Goal: Task Accomplishment & Management: Complete application form

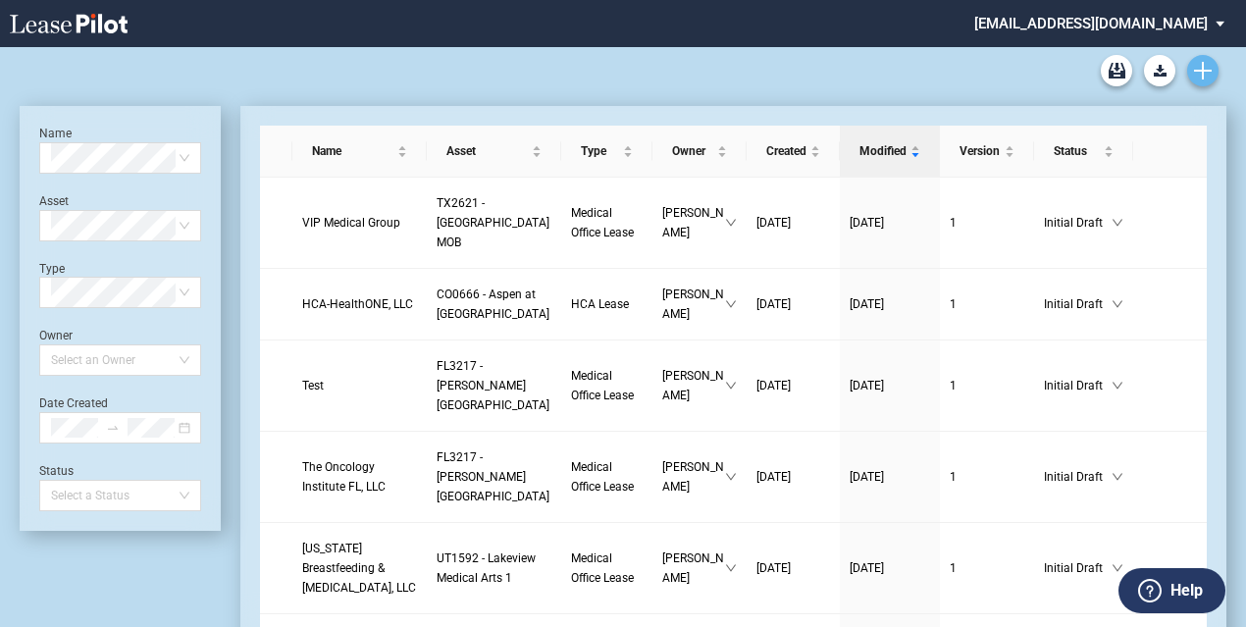
click at [1210, 74] on icon "Create new document" at bounding box center [1203, 71] width 18 height 18
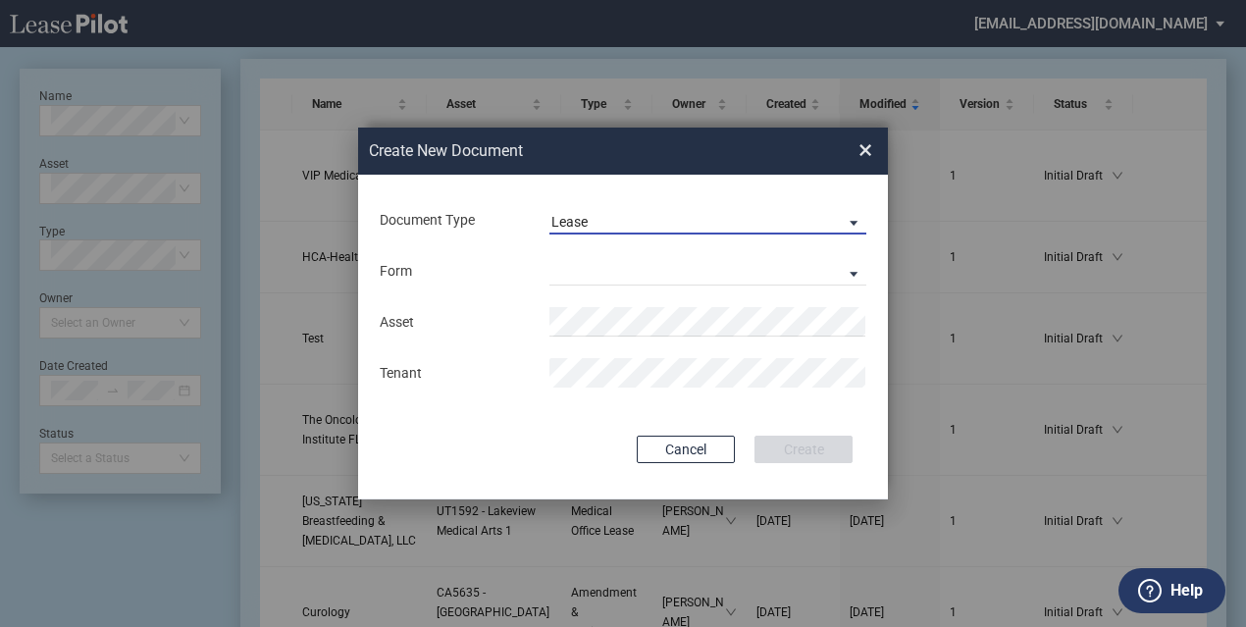
click at [692, 209] on md-select-value "Lease" at bounding box center [708, 219] width 317 height 29
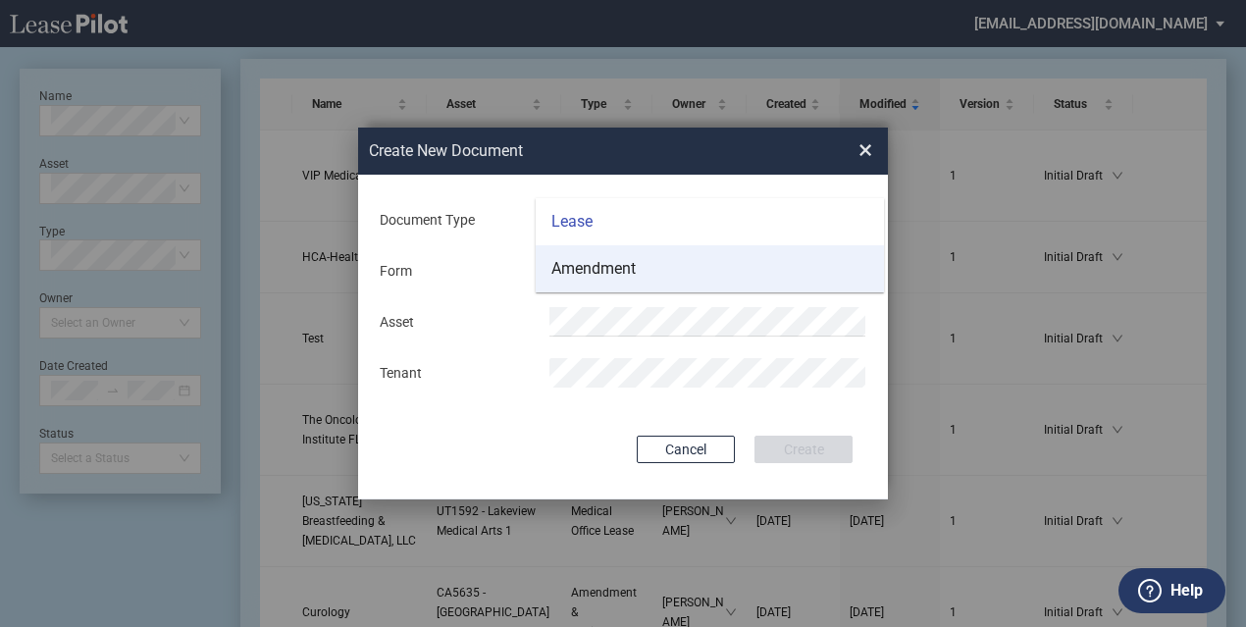
click at [686, 276] on md-option "Amendment" at bounding box center [710, 268] width 348 height 47
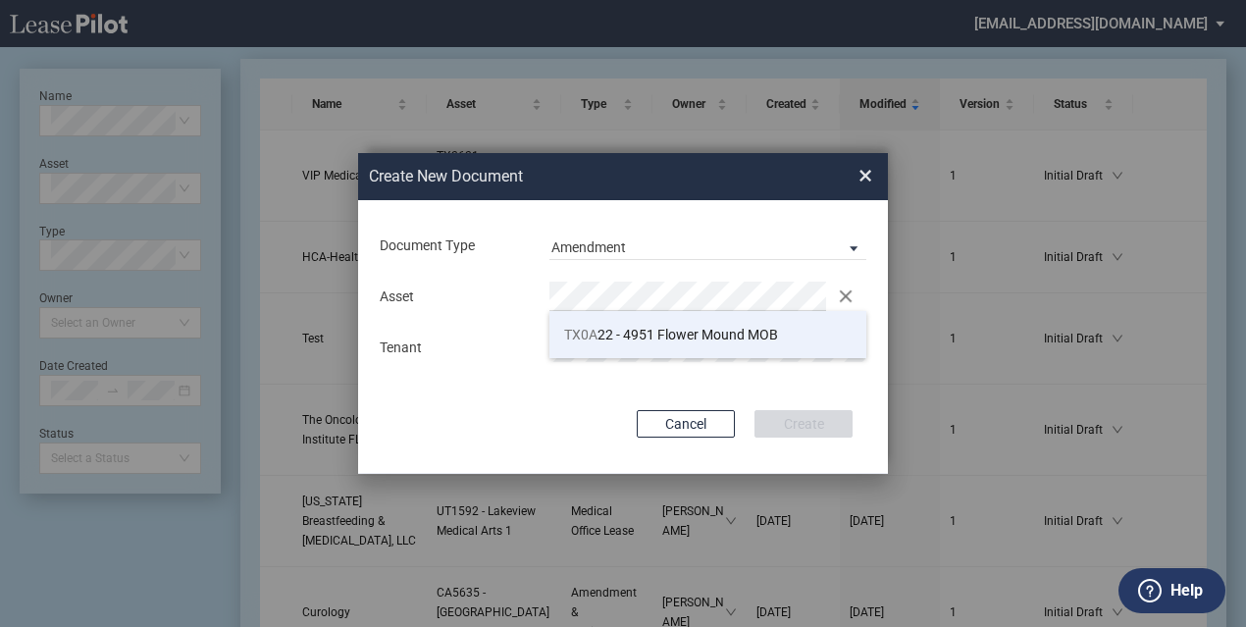
click at [626, 331] on span "TX0A 22 - 4951 Flower Mound MOB" at bounding box center [671, 335] width 214 height 16
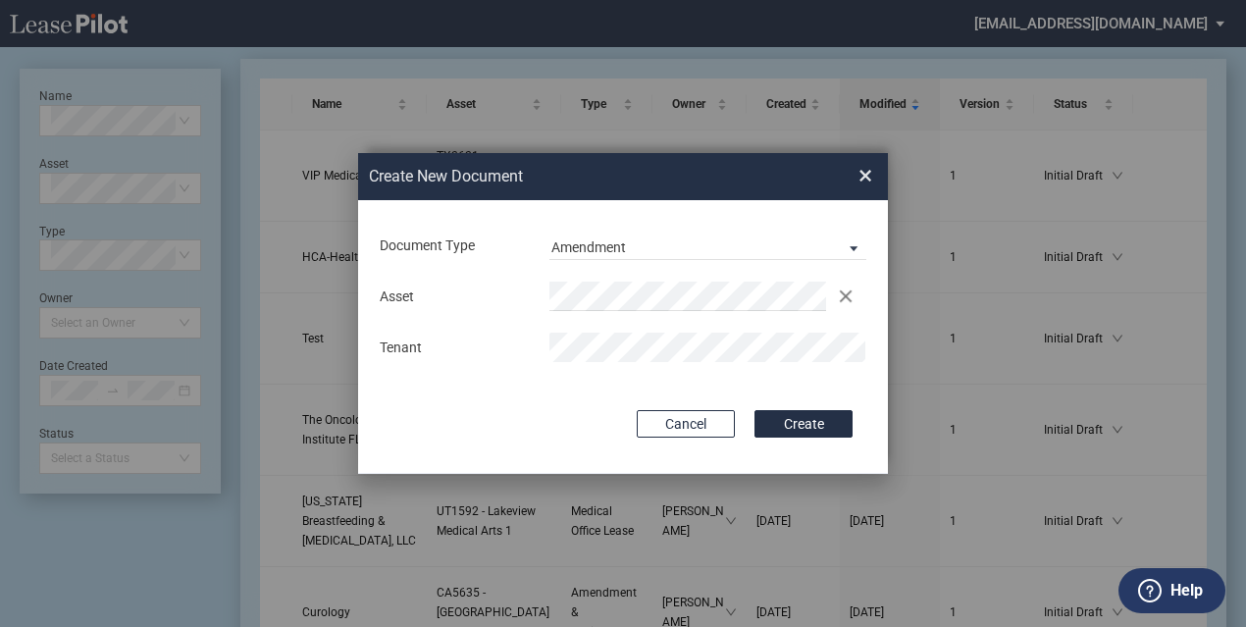
click at [804, 446] on div "Document Type Amendment Deal Type Office Deal Type Office Form Amendment & Assi…" at bounding box center [623, 337] width 530 height 274
click at [761, 283] on div "Document Type Amendment Deal Type Office Deal Type Office Form Amendment & Assi…" at bounding box center [623, 337] width 530 height 274
click at [783, 416] on button "Create" at bounding box center [804, 423] width 98 height 27
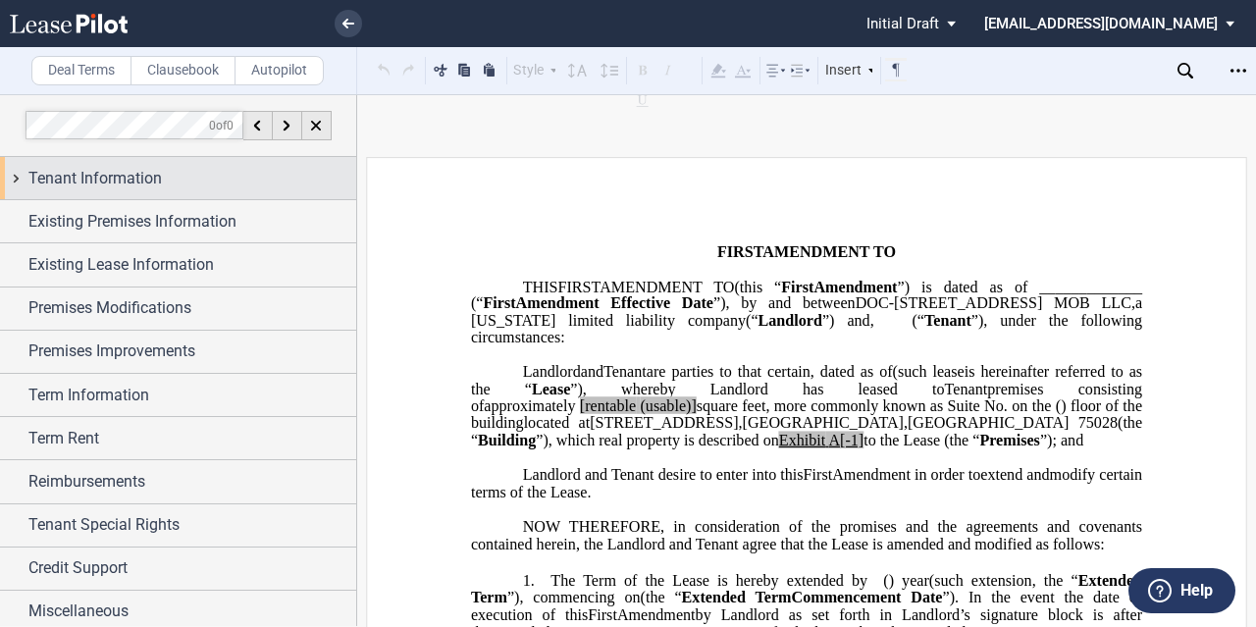
click at [300, 164] on div "Tenant Information" at bounding box center [178, 178] width 356 height 42
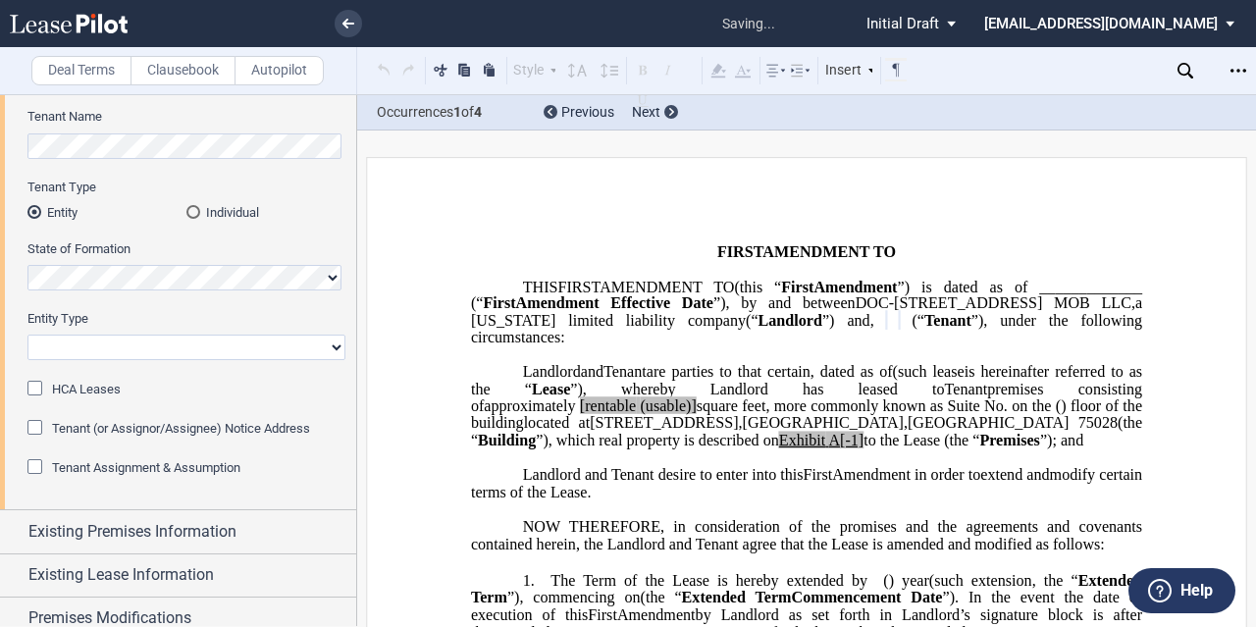
scroll to position [196, 0]
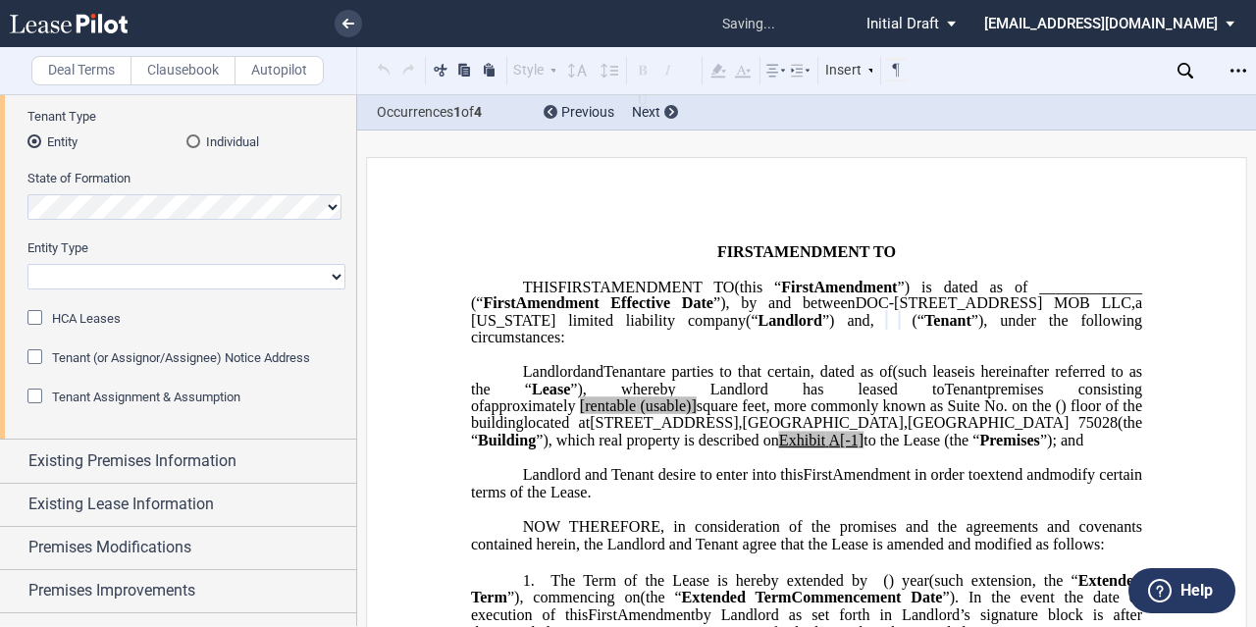
click at [140, 249] on label "Entity Type" at bounding box center [186, 248] width 318 height 18
click at [140, 264] on select "Corporation Limited Liability Company General Partnership Limited Partnership O…" at bounding box center [186, 277] width 318 height 26
click at [133, 270] on select "Corporation Limited Liability Company General Partnership Limited Partnership O…" at bounding box center [186, 277] width 318 height 26
select select "limited liability company"
click at [27, 264] on select "Corporation Limited Liability Company General Partnership Limited Partnership O…" at bounding box center [186, 277] width 318 height 26
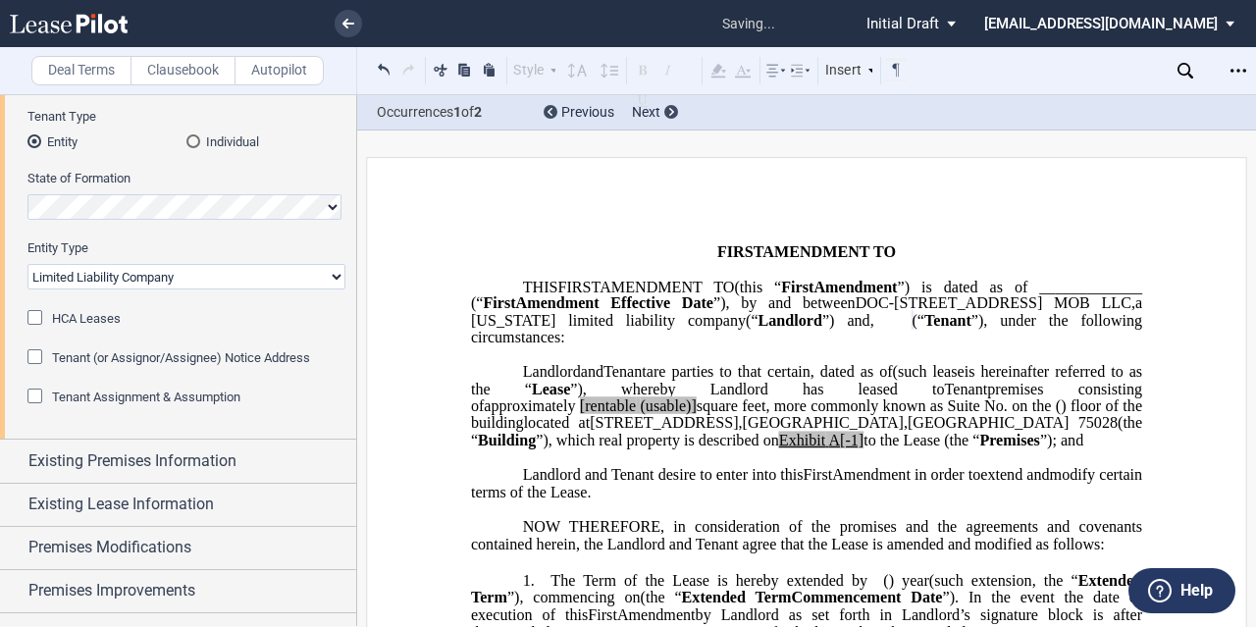
click at [917, 330] on span "(" at bounding box center [914, 321] width 5 height 18
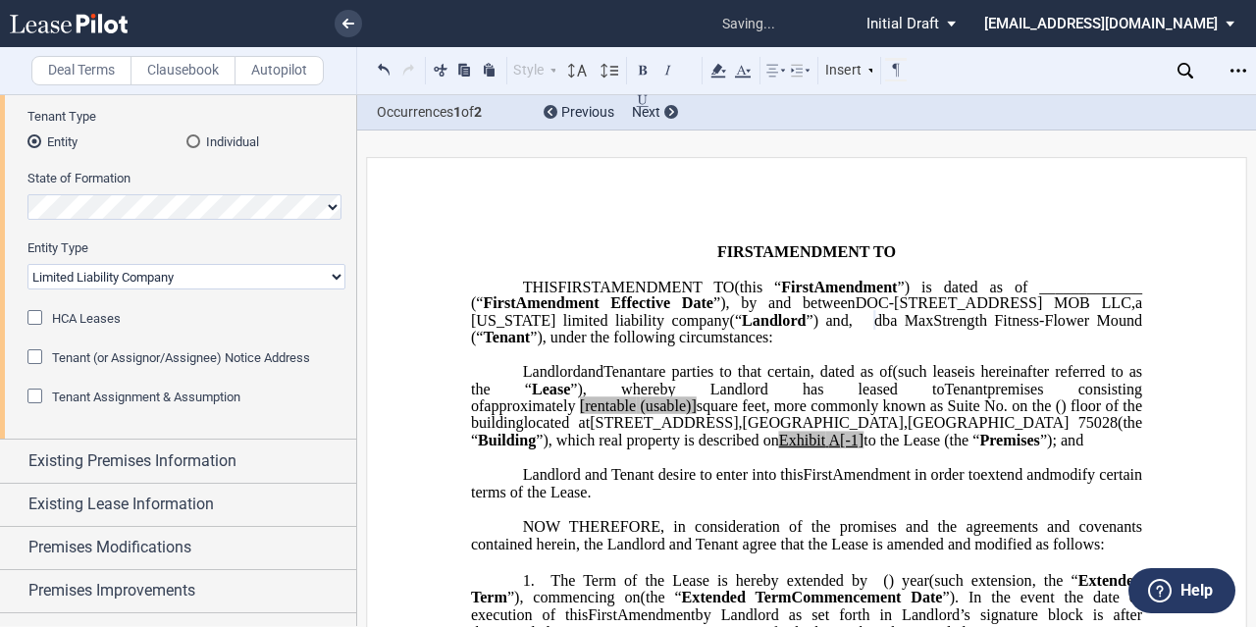
scroll to position [98, 0]
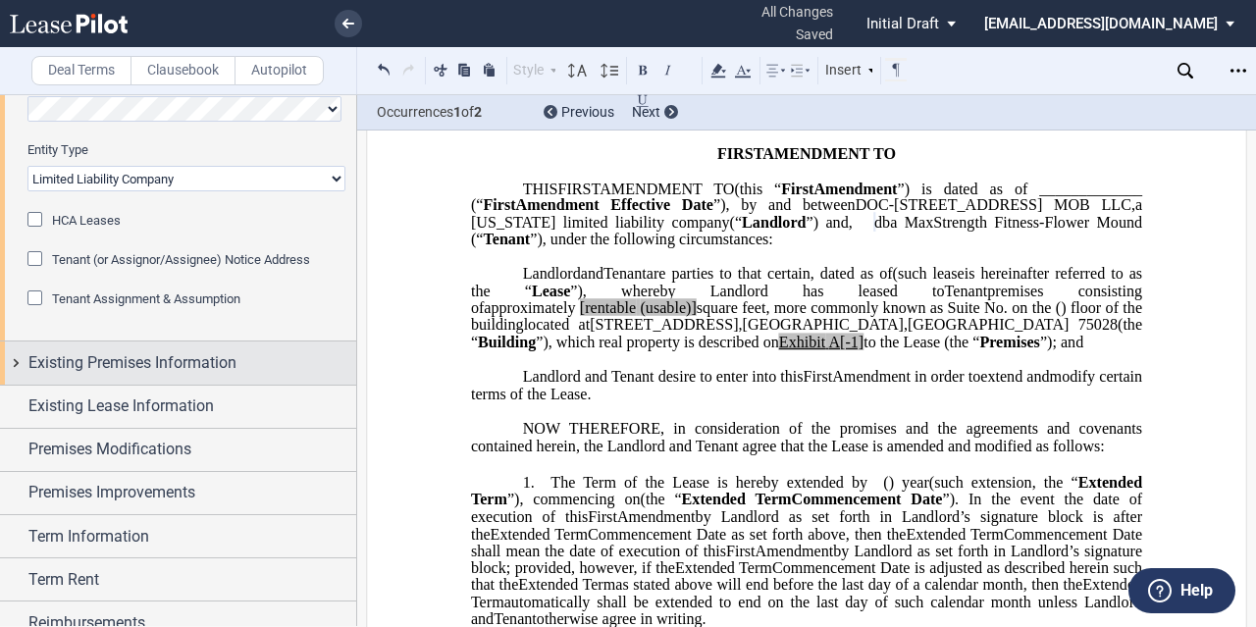
click at [185, 358] on span "Existing Premises Information" at bounding box center [132, 363] width 208 height 24
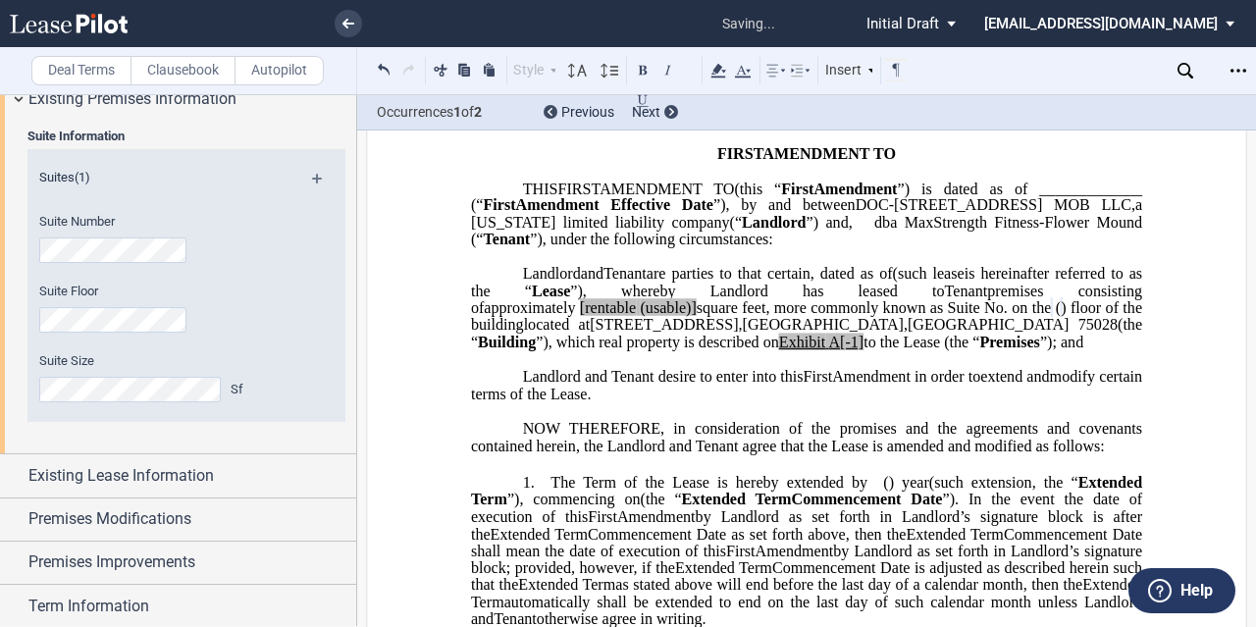
scroll to position [589, 0]
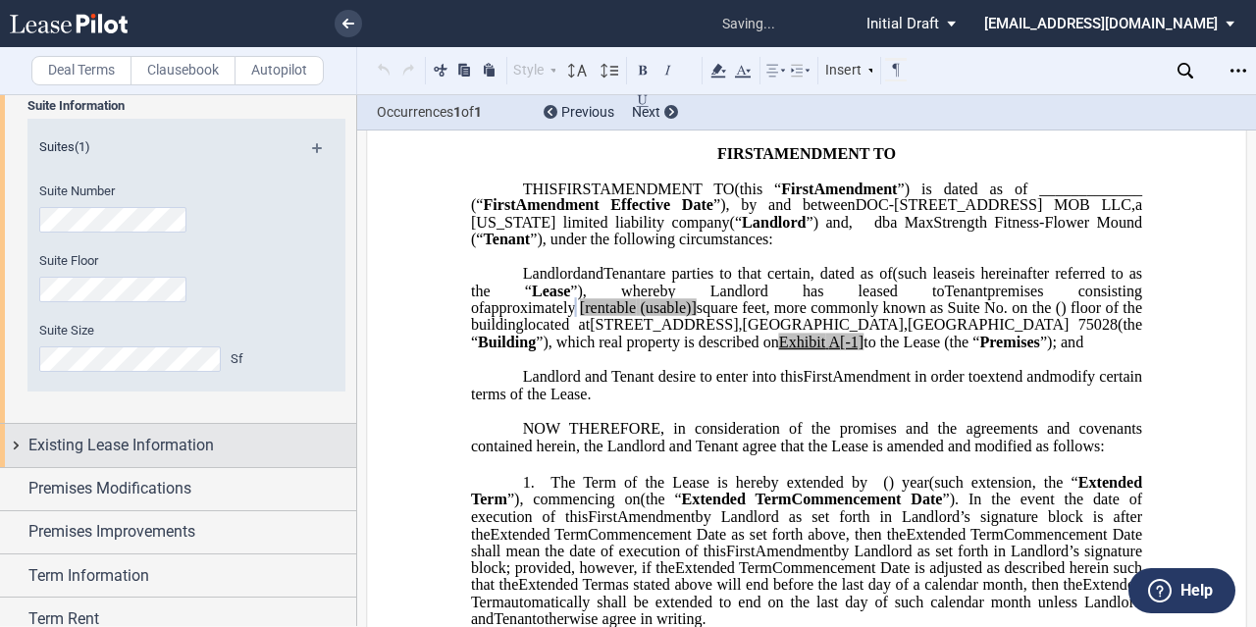
click at [233, 443] on div "Existing Lease Information" at bounding box center [192, 446] width 328 height 24
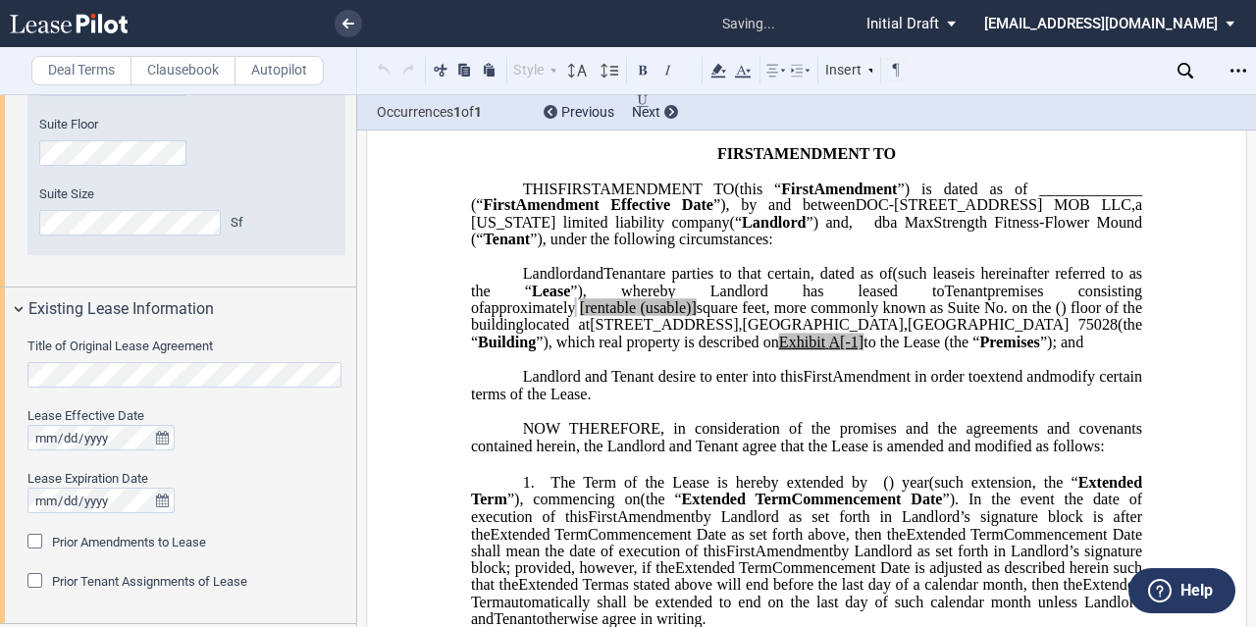
scroll to position [785, 0]
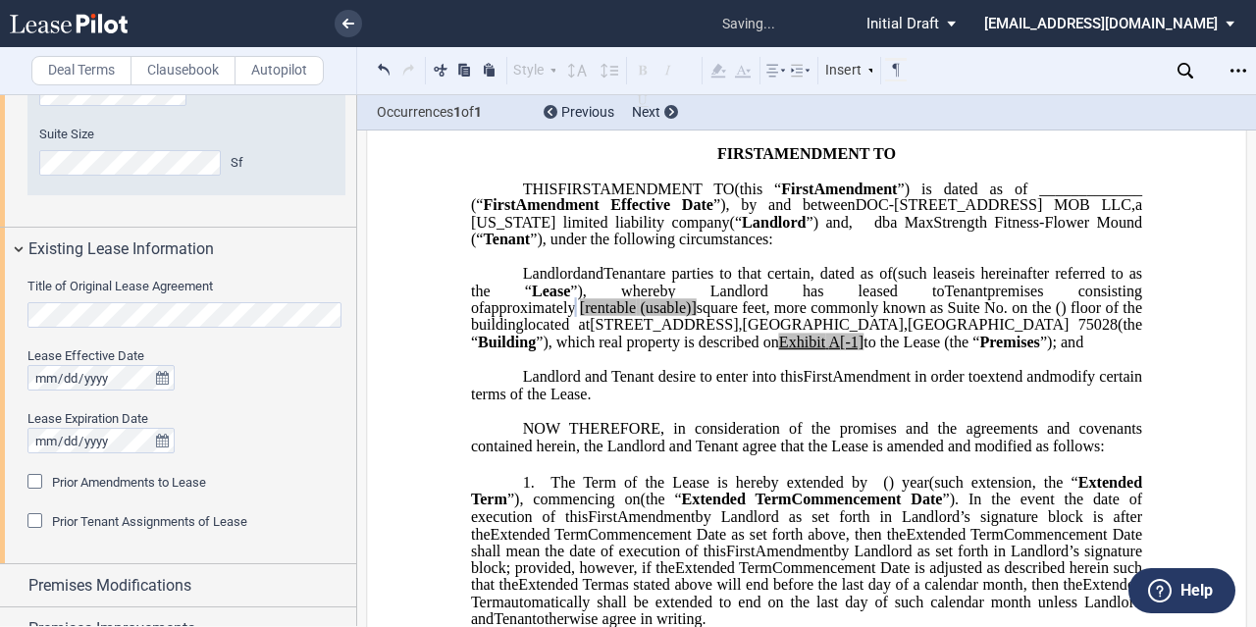
click at [0, 292] on div "Title of Original Lease Agreement Lease Effective Date Lease Expiration Date Pr…" at bounding box center [178, 417] width 356 height 293
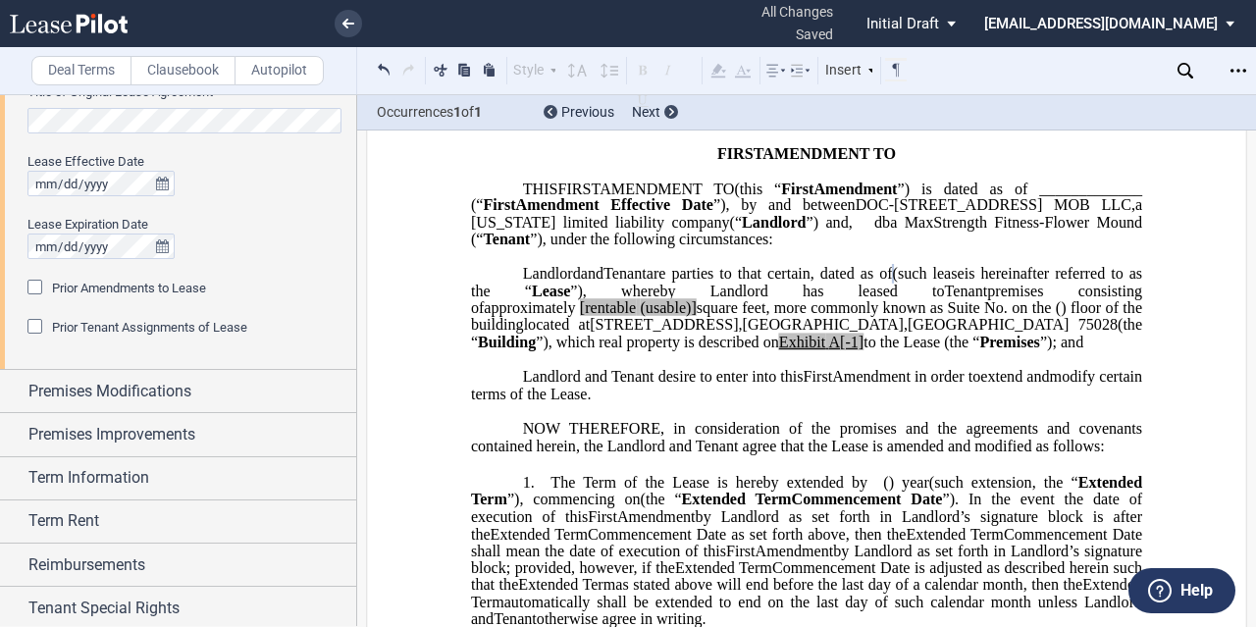
scroll to position [981, 0]
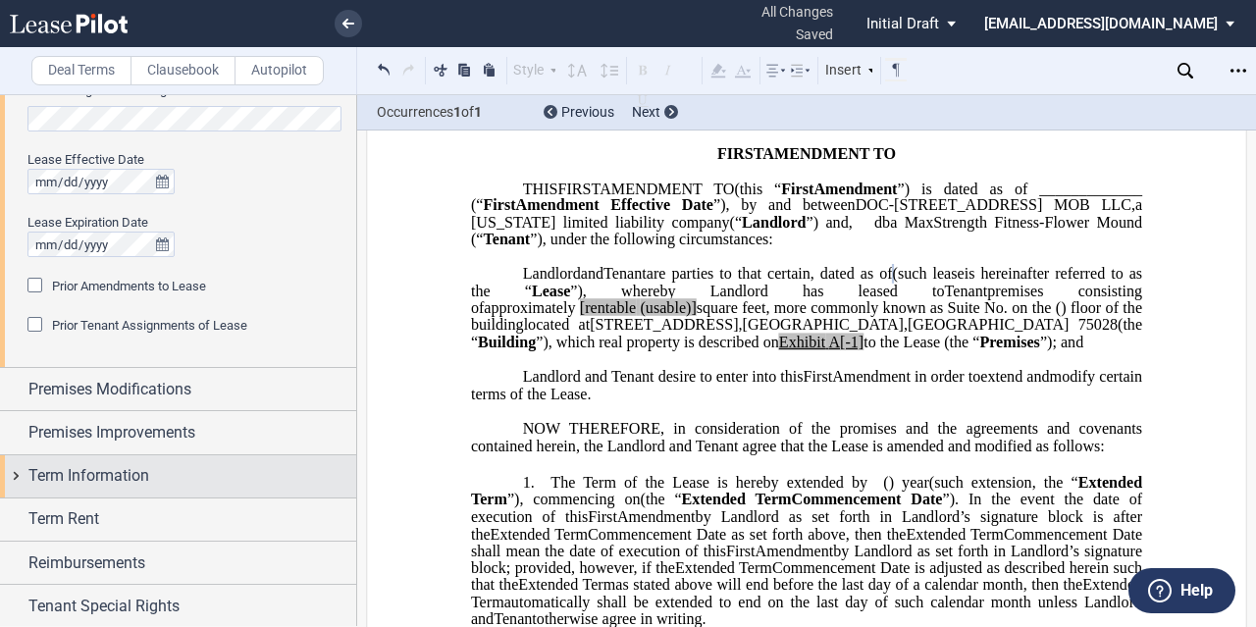
click at [150, 480] on div "Term Information" at bounding box center [192, 476] width 328 height 24
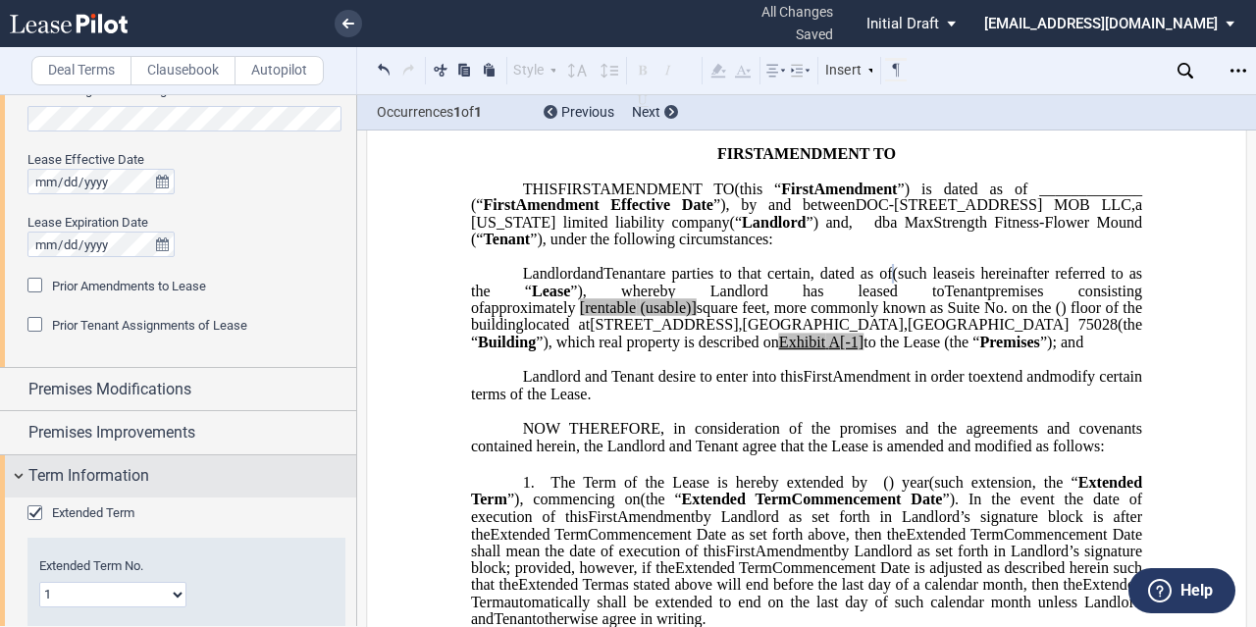
click at [115, 505] on span "Extended Term" at bounding box center [93, 512] width 82 height 15
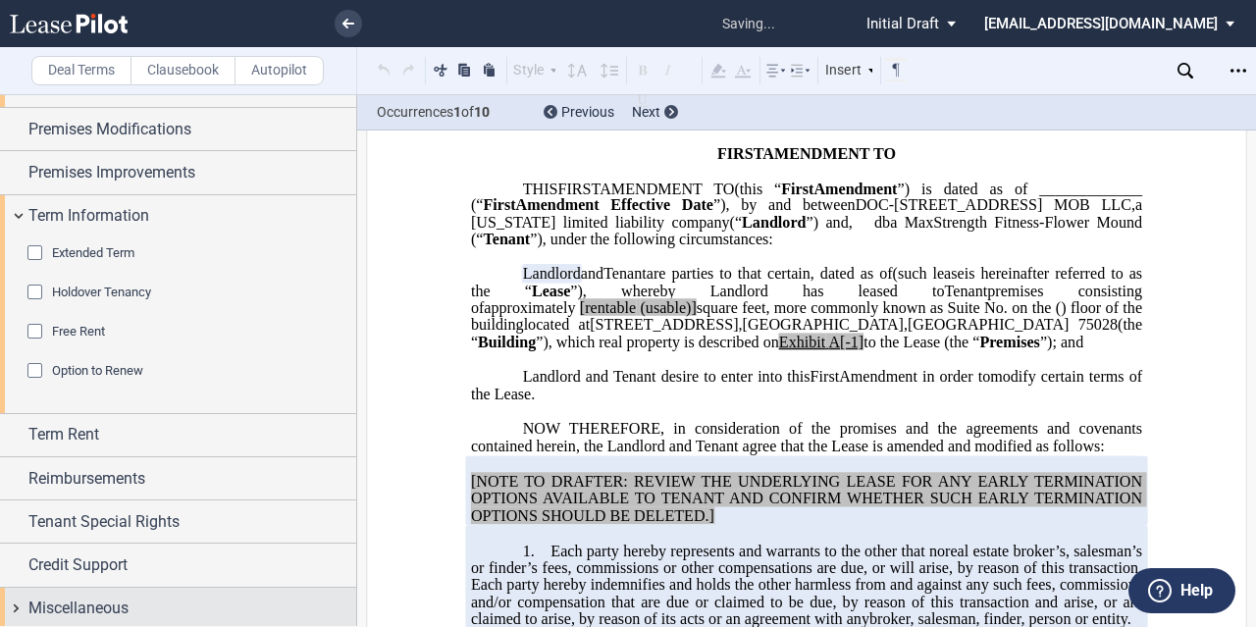
click at [144, 591] on div "Miscellaneous" at bounding box center [178, 609] width 356 height 42
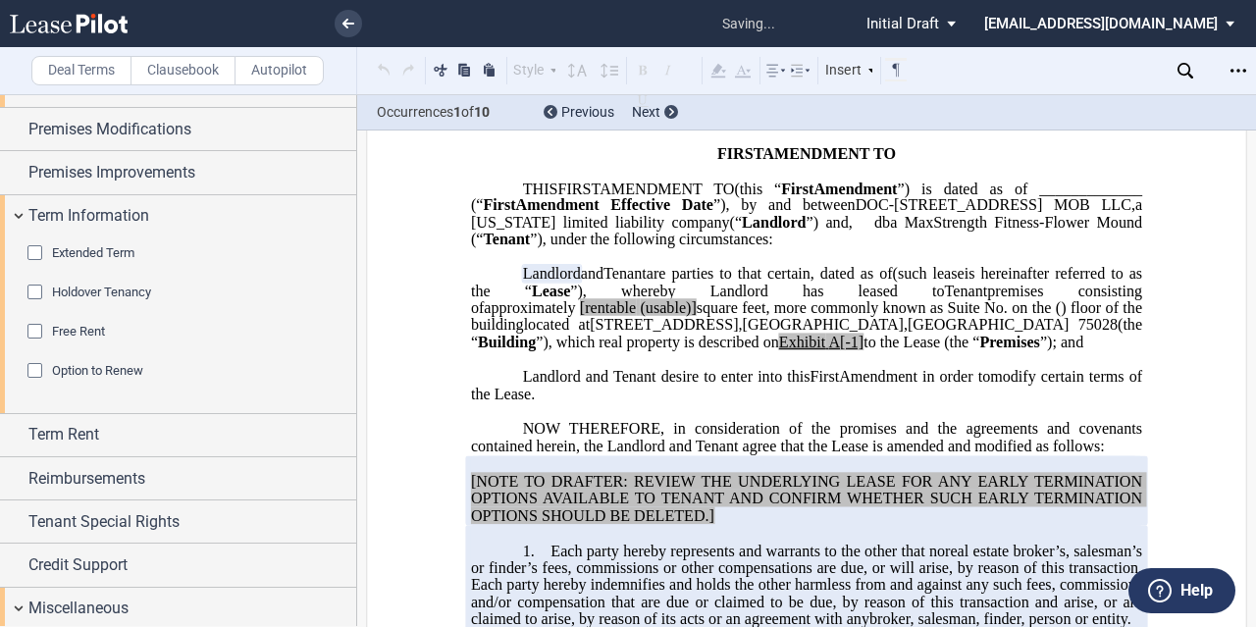
scroll to position [1835, 0]
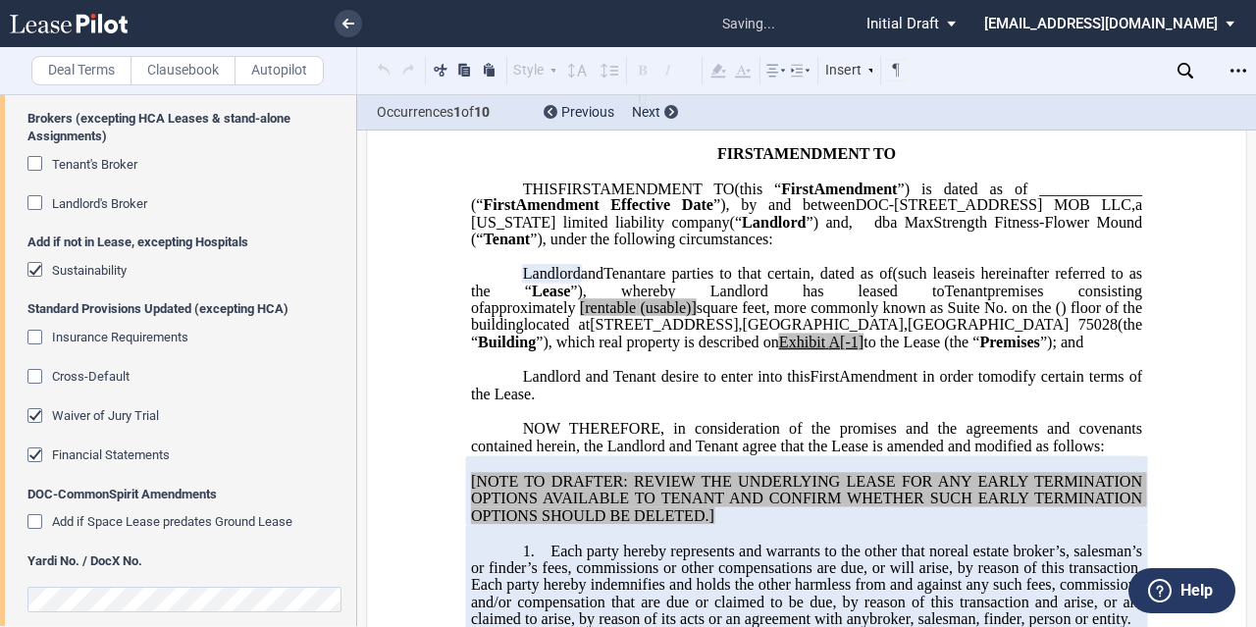
click at [99, 429] on editor-control "Waiver of Jury Trial" at bounding box center [186, 426] width 318 height 39
click at [104, 408] on span "Waiver of Jury Trial" at bounding box center [105, 415] width 107 height 15
click at [96, 449] on span "Financial Statements" at bounding box center [111, 454] width 118 height 15
click at [63, 262] on div "Sustainability" at bounding box center [89, 271] width 75 height 18
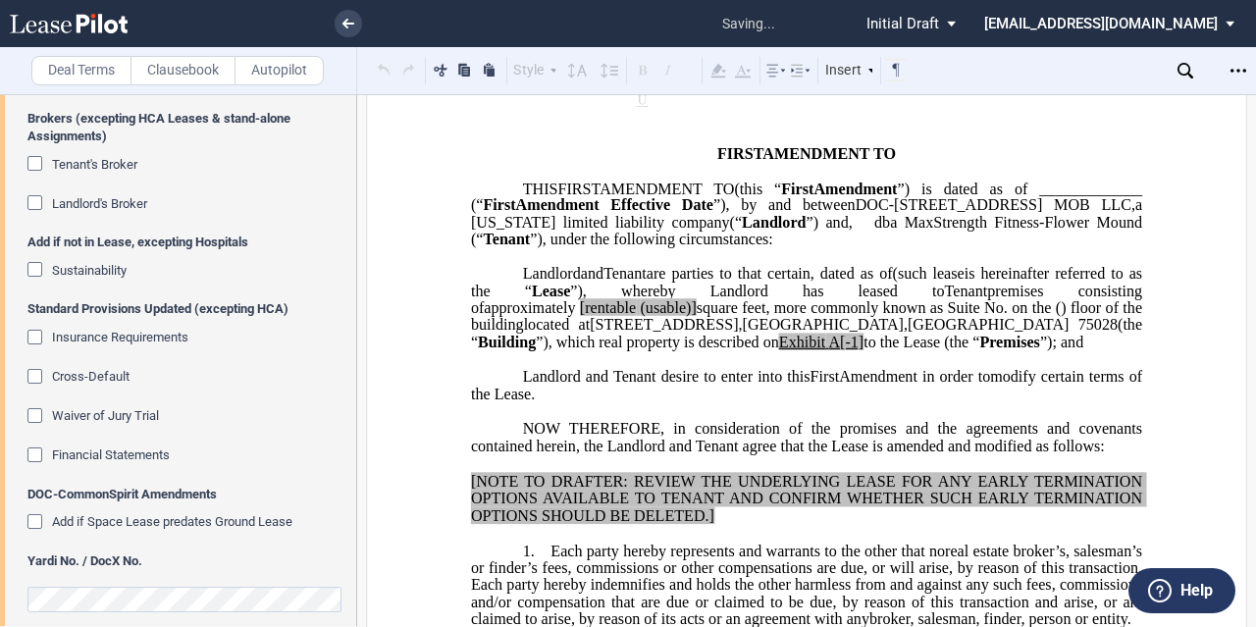
scroll to position [1849, 0]
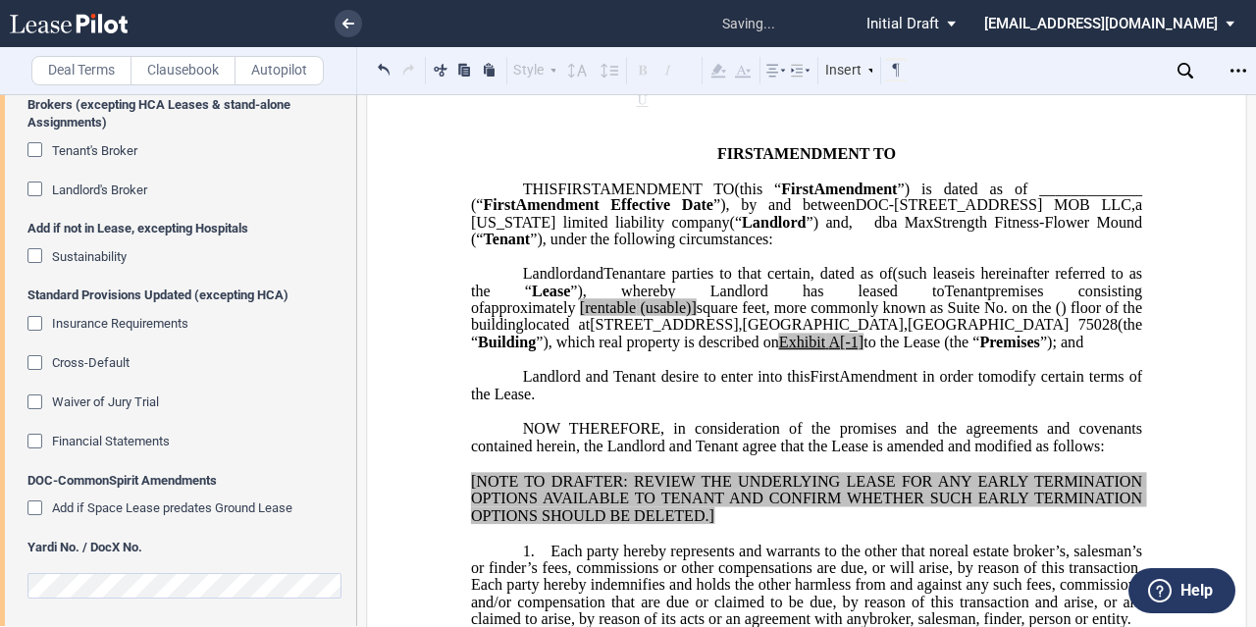
click at [202, 566] on div at bounding box center [186, 582] width 318 height 32
click at [636, 317] on span "[rentable" at bounding box center [608, 308] width 56 height 18
drag, startPoint x: 1017, startPoint y: 327, endPoint x: 950, endPoint y: 327, distance: 66.7
click at [950, 327] on span "approximately ﻿ ﻿ rentable (usable)] square feet, more commonly known as Suite …" at bounding box center [808, 316] width 675 height 34
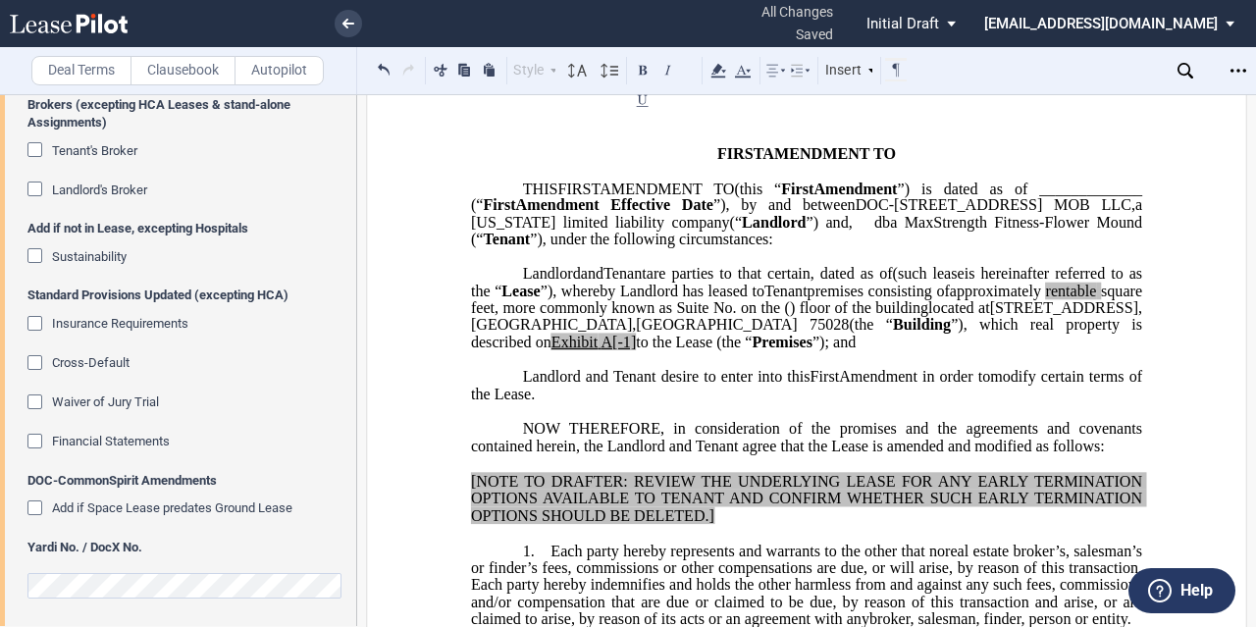
click at [636, 351] on span "A[-1]" at bounding box center [618, 343] width 35 height 18
click at [752, 351] on span "to the Lease (the “" at bounding box center [694, 343] width 116 height 18
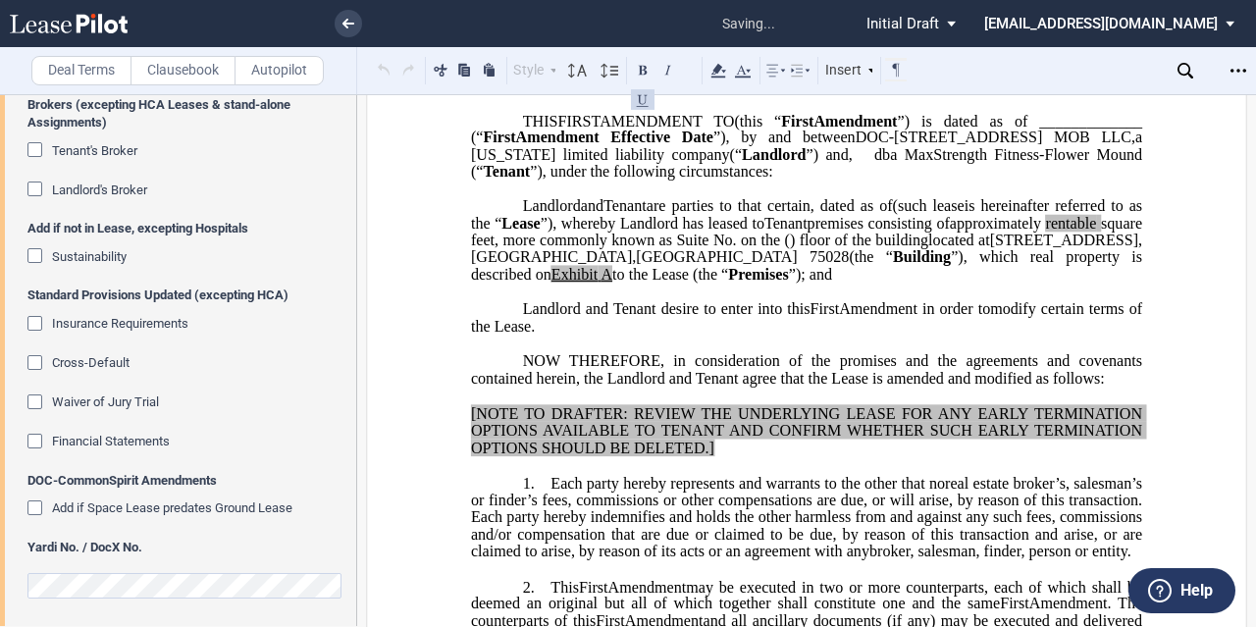
scroll to position [196, 0]
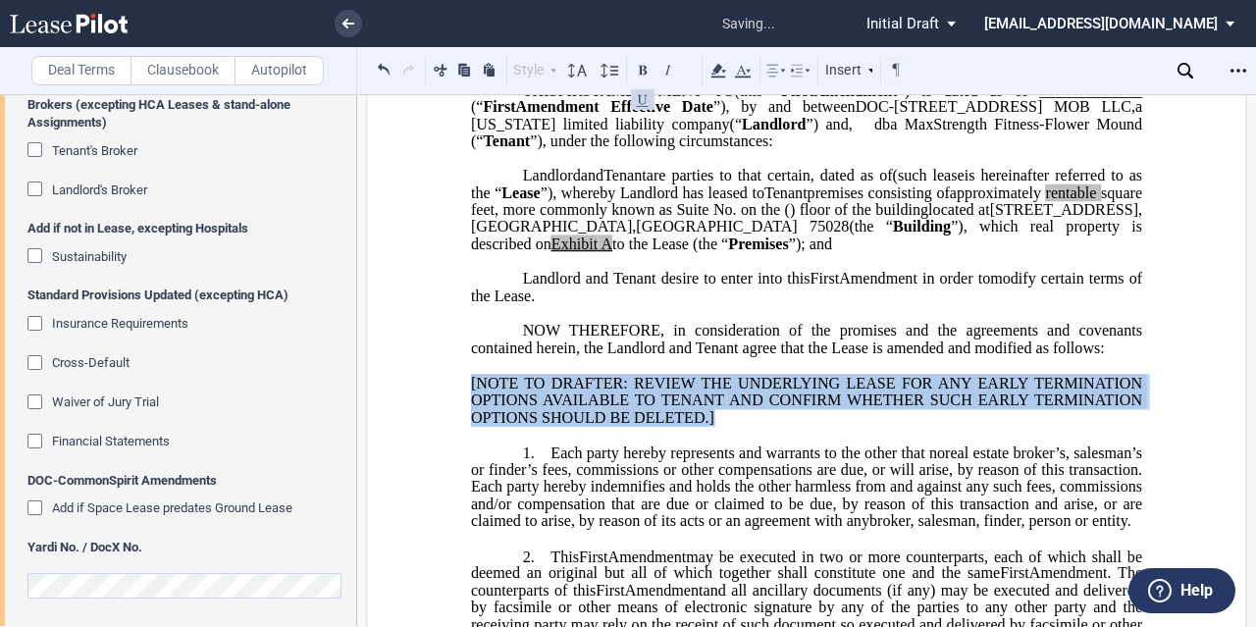
drag, startPoint x: 732, startPoint y: 458, endPoint x: 449, endPoint y: 410, distance: 286.7
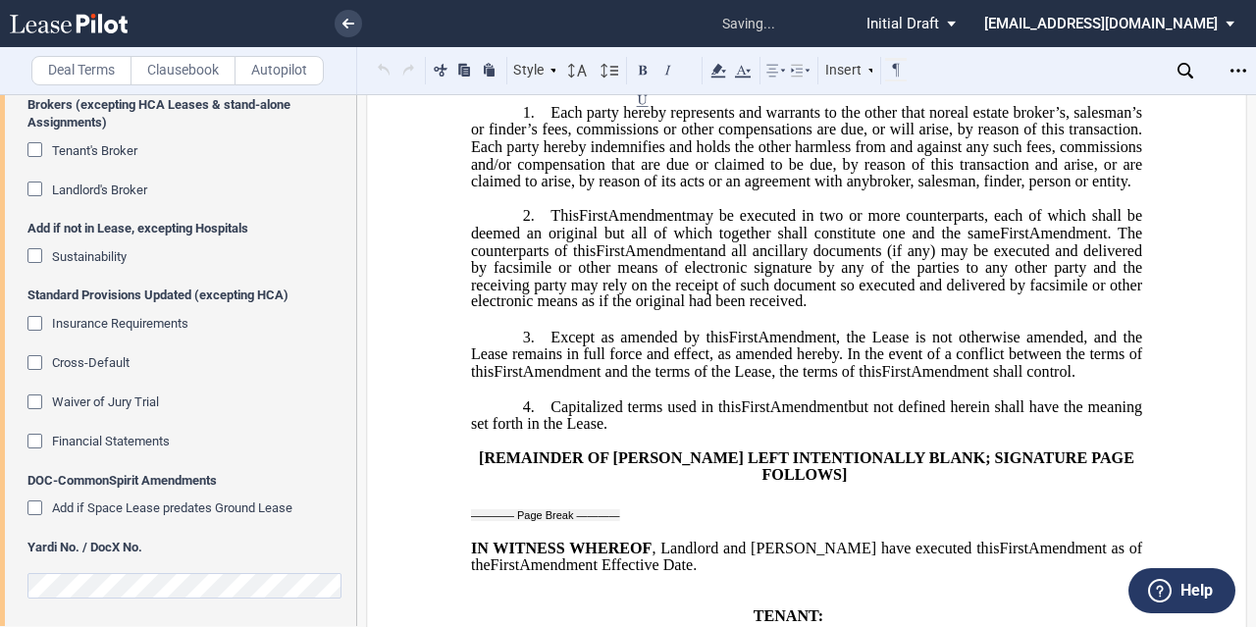
scroll to position [0, 0]
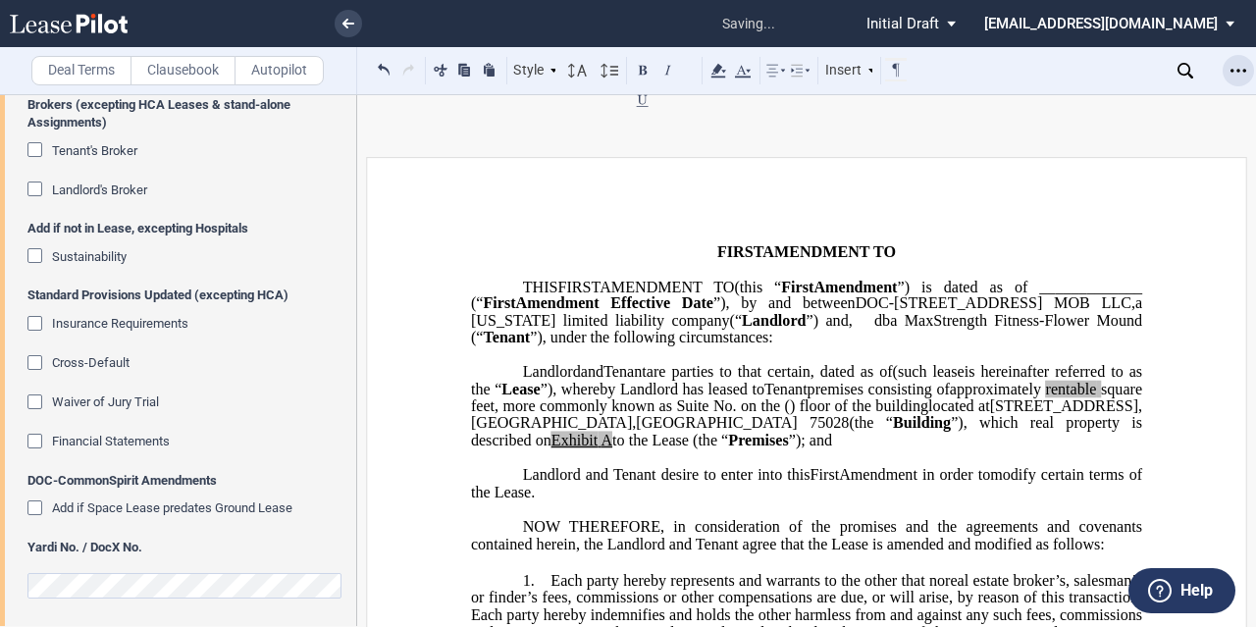
click at [1227, 70] on div "Open Lease options menu" at bounding box center [1238, 70] width 31 height 31
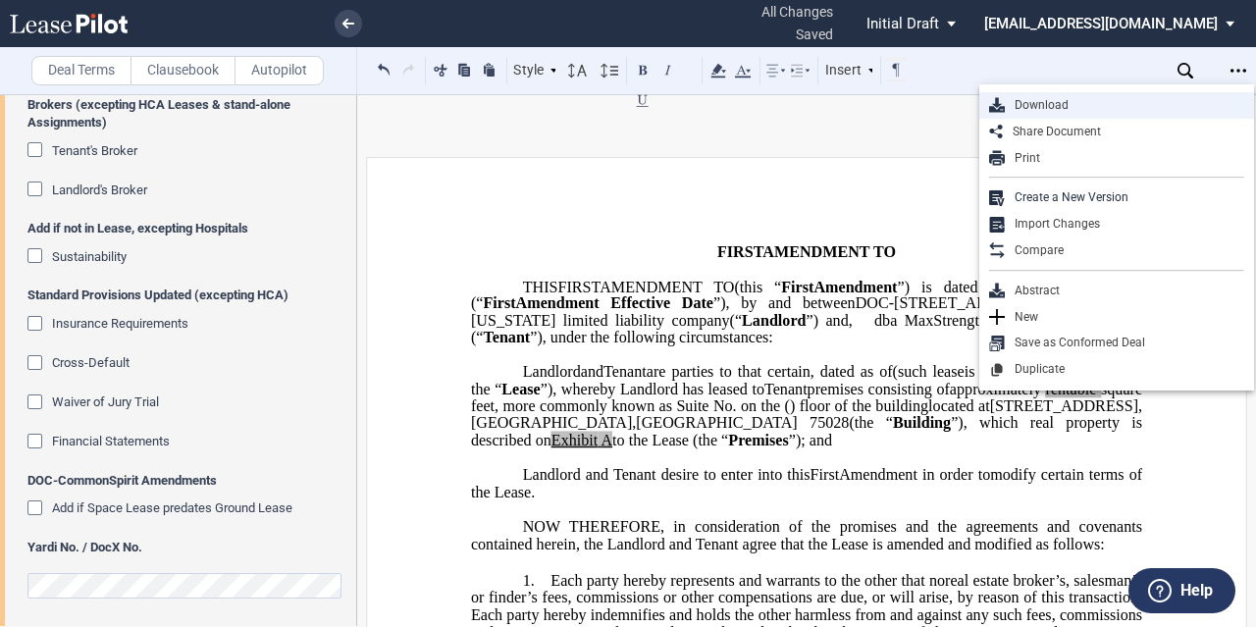
click at [1111, 107] on div "Download" at bounding box center [1124, 105] width 239 height 17
